Goal: Task Accomplishment & Management: Manage account settings

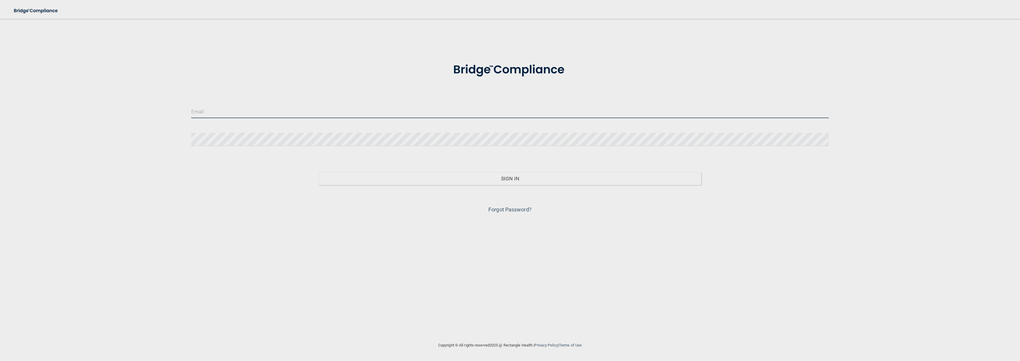
click at [481, 115] on input "email" at bounding box center [509, 111] width 637 height 13
click at [0, 361] on com-1password-button at bounding box center [0, 361] width 0 height 0
drag, startPoint x: 271, startPoint y: 185, endPoint x: 299, endPoint y: 183, distance: 28.5
click at [271, 185] on div "Sign In" at bounding box center [510, 172] width 646 height 25
click at [314, 111] on input "email" at bounding box center [509, 111] width 637 height 13
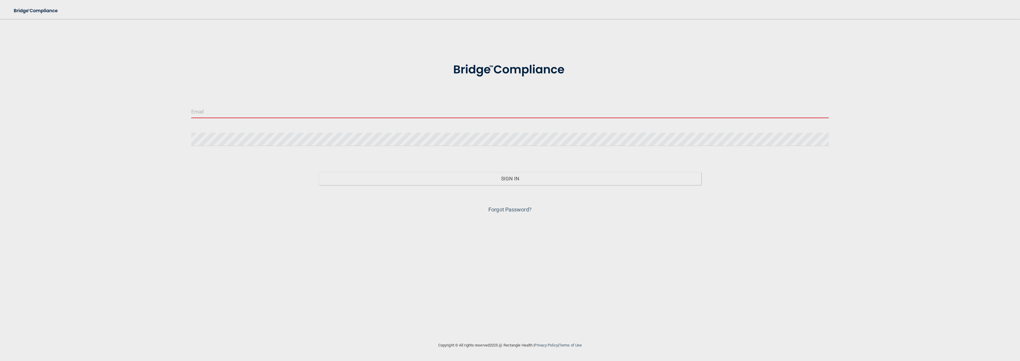
type input "[PERSON_NAME][EMAIL_ADDRESS][DOMAIN_NAME]"
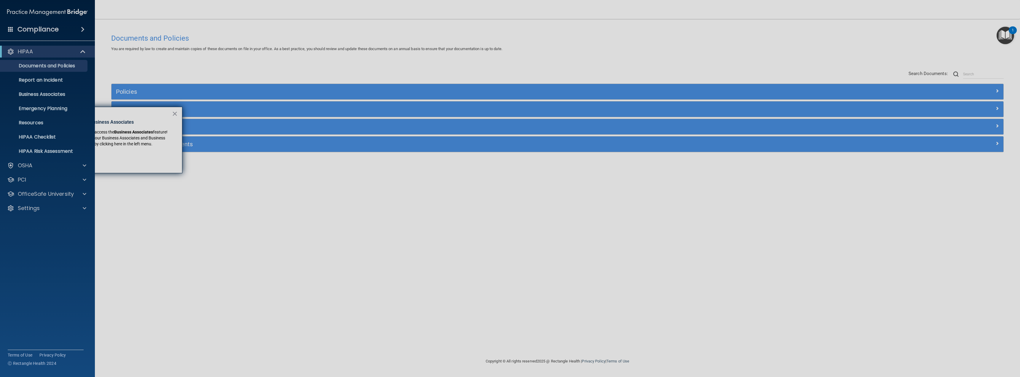
click at [84, 29] on span at bounding box center [83, 29] width 4 height 7
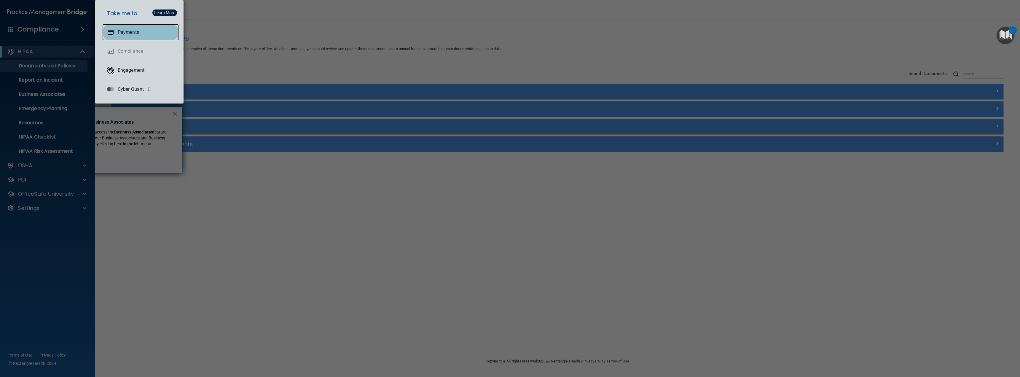
click at [124, 31] on p "Payments" at bounding box center [128, 32] width 21 height 6
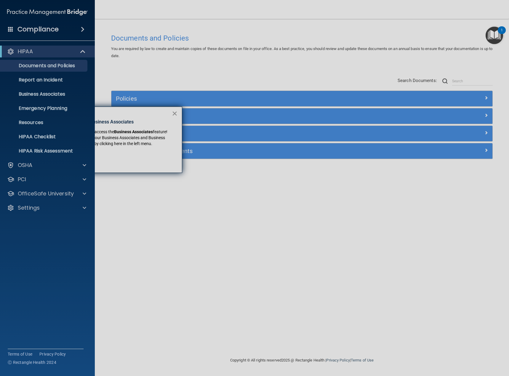
click at [175, 111] on button "×" at bounding box center [175, 113] width 6 height 9
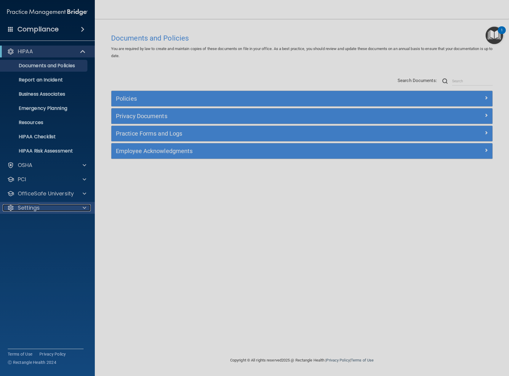
click at [34, 211] on p "Settings" at bounding box center [29, 207] width 22 height 7
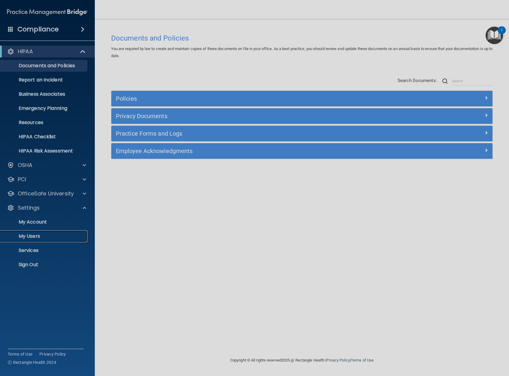
click at [36, 237] on p "My Users" at bounding box center [44, 237] width 81 height 6
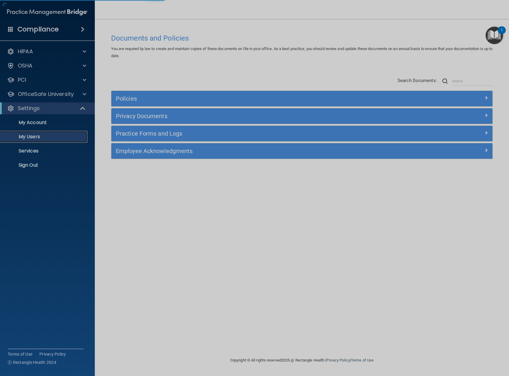
select select "20"
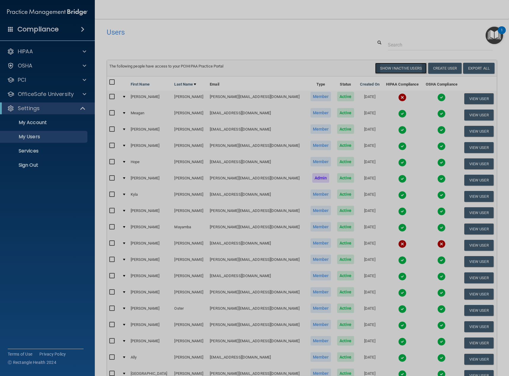
click at [403, 66] on button "Show Inactive Users" at bounding box center [401, 68] width 52 height 11
select select "20"
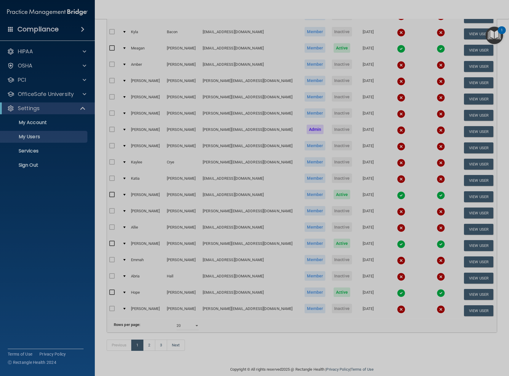
scroll to position [114, 0]
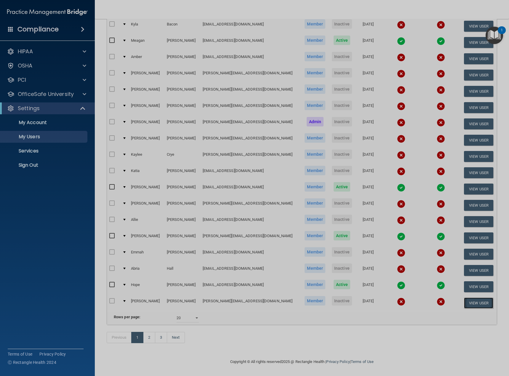
click at [465, 298] on button "View User" at bounding box center [478, 303] width 29 height 11
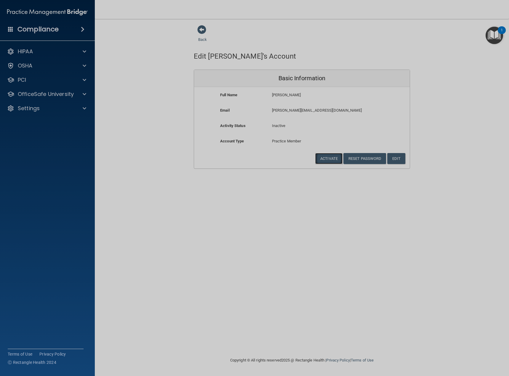
click at [329, 158] on button "Activate" at bounding box center [328, 158] width 27 height 11
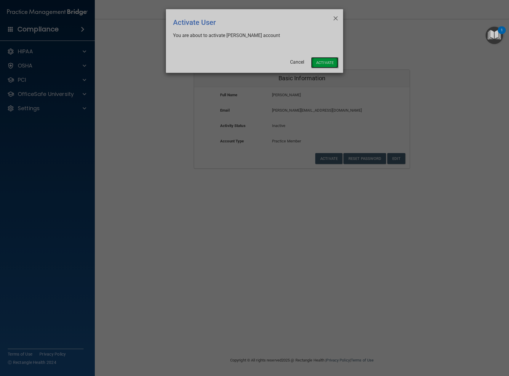
click at [325, 62] on button "Activate" at bounding box center [324, 62] width 27 height 11
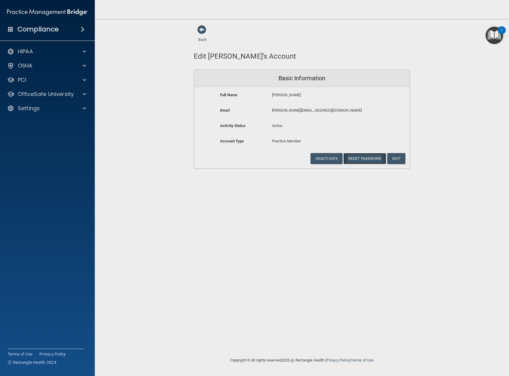
click at [358, 156] on button "Reset Password" at bounding box center [364, 158] width 43 height 11
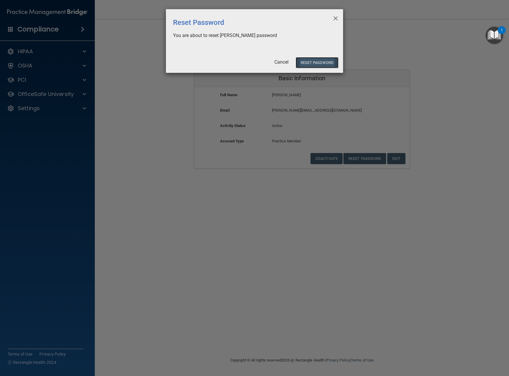
click at [324, 63] on button "Reset Password" at bounding box center [317, 62] width 43 height 11
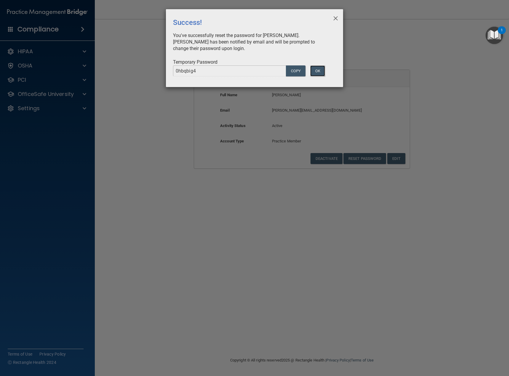
click at [319, 68] on button "OK" at bounding box center [317, 70] width 15 height 11
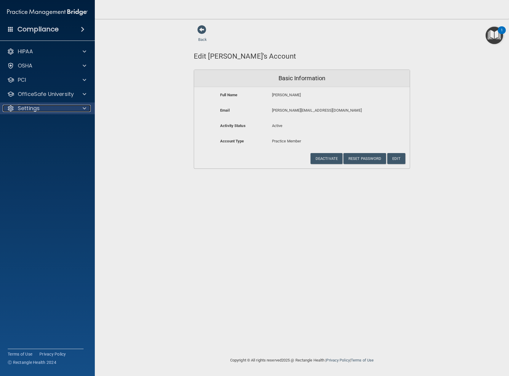
click at [26, 106] on p "Settings" at bounding box center [29, 108] width 22 height 7
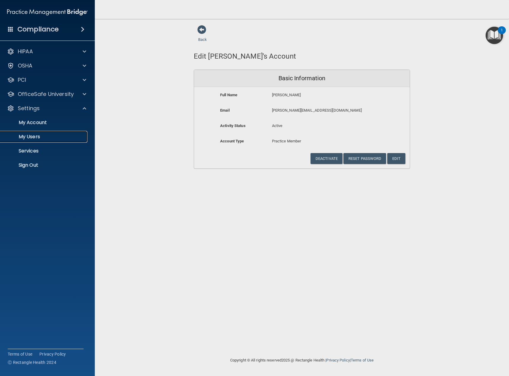
click at [36, 134] on p "My Users" at bounding box center [44, 137] width 81 height 6
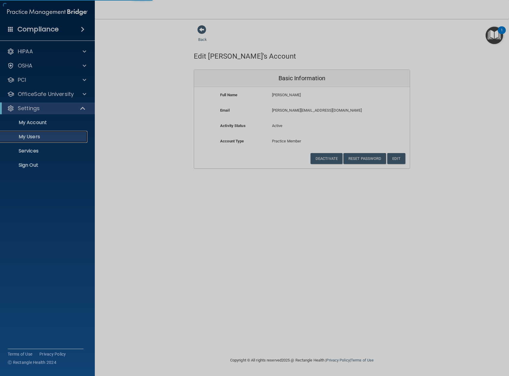
select select "20"
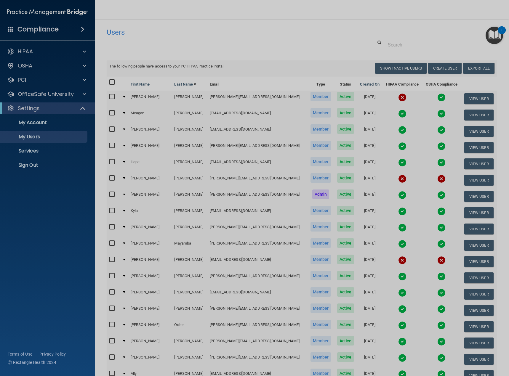
click at [398, 98] on img at bounding box center [402, 97] width 8 height 8
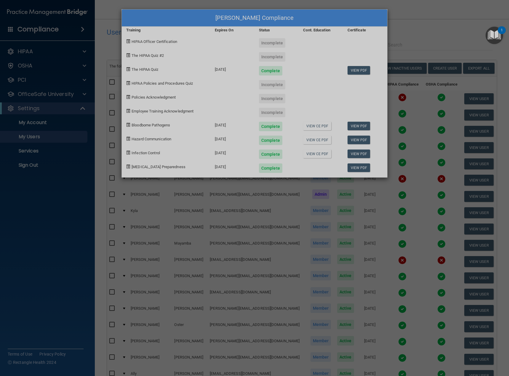
click at [394, 8] on div "[PERSON_NAME] Compliance Training Expires On Status Cont. Education Certificate…" at bounding box center [254, 188] width 509 height 376
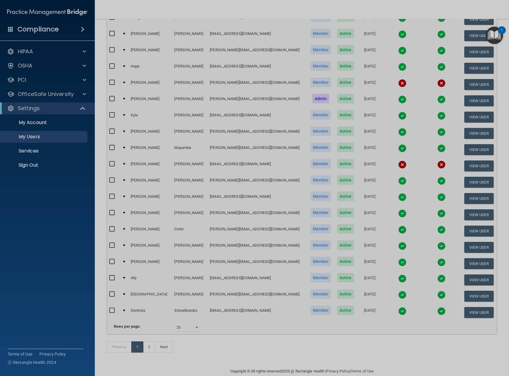
scroll to position [114, 0]
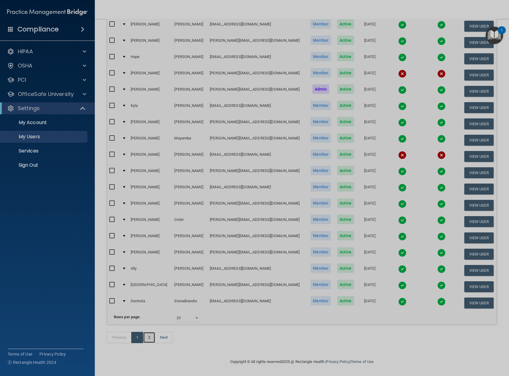
click at [148, 338] on link "2" at bounding box center [149, 337] width 12 height 11
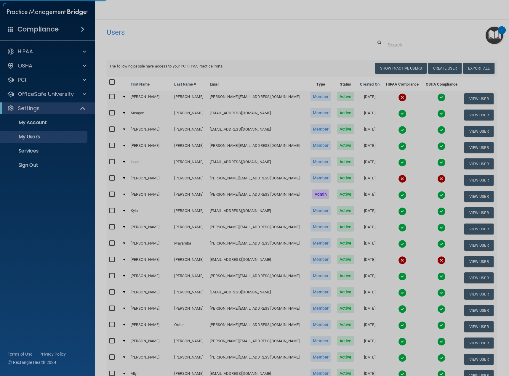
select select "20"
